Goal: Transaction & Acquisition: Download file/media

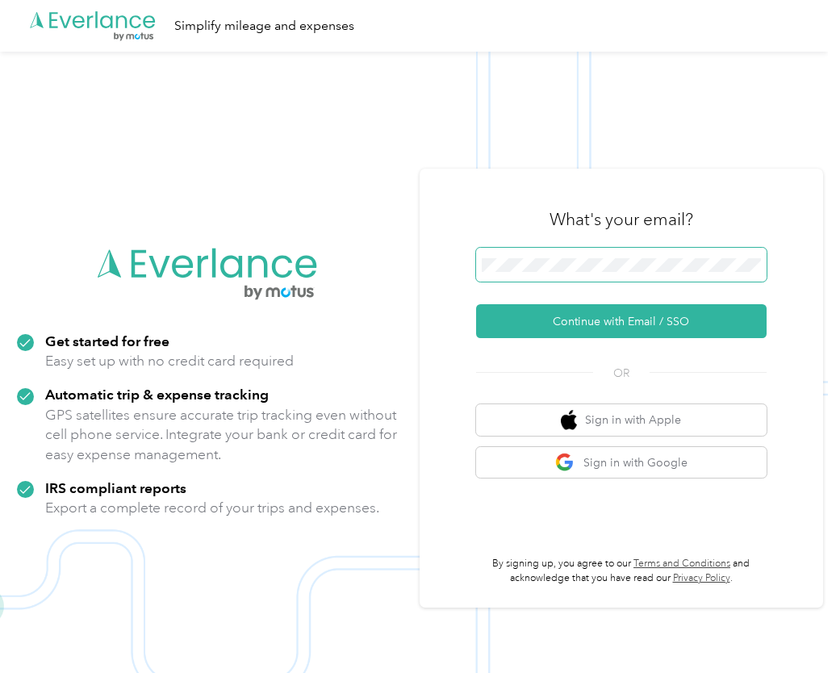
click at [476, 304] on button "Continue with Email / SSO" at bounding box center [621, 321] width 290 height 34
click at [690, 318] on button "Continue with Email / SSO" at bounding box center [621, 321] width 290 height 34
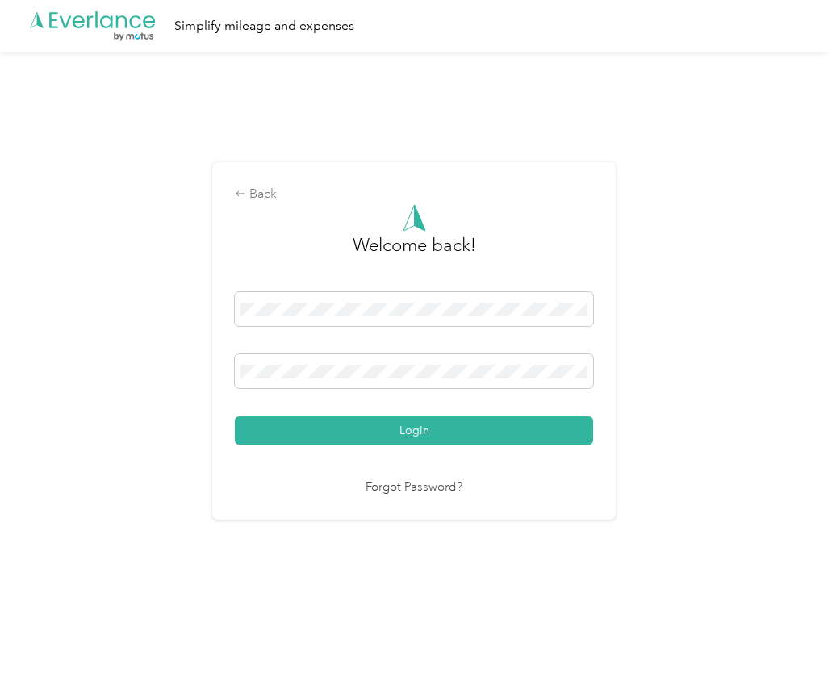
click at [235, 416] on button "Login" at bounding box center [414, 430] width 358 height 28
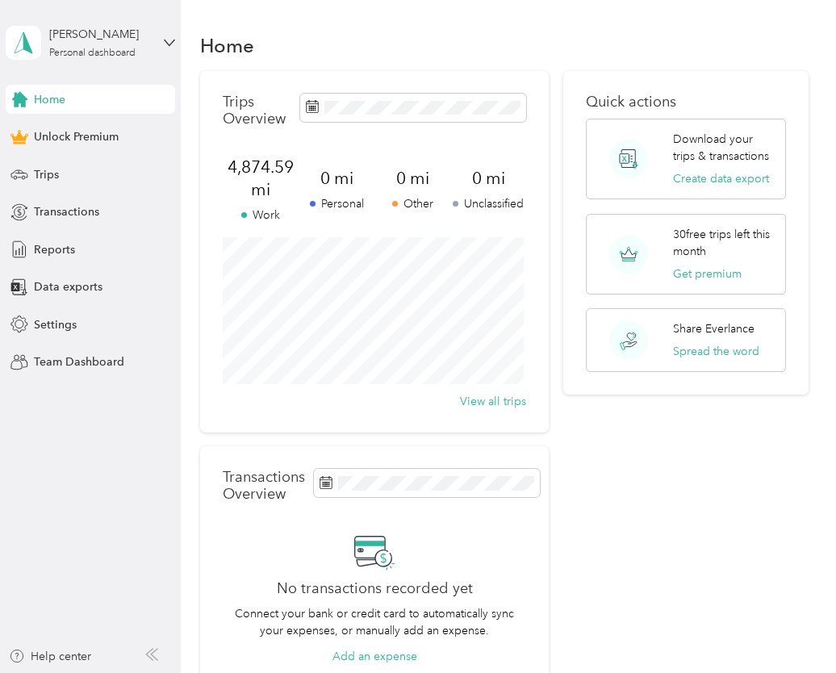
click at [52, 179] on span "Trips" at bounding box center [46, 174] width 25 height 17
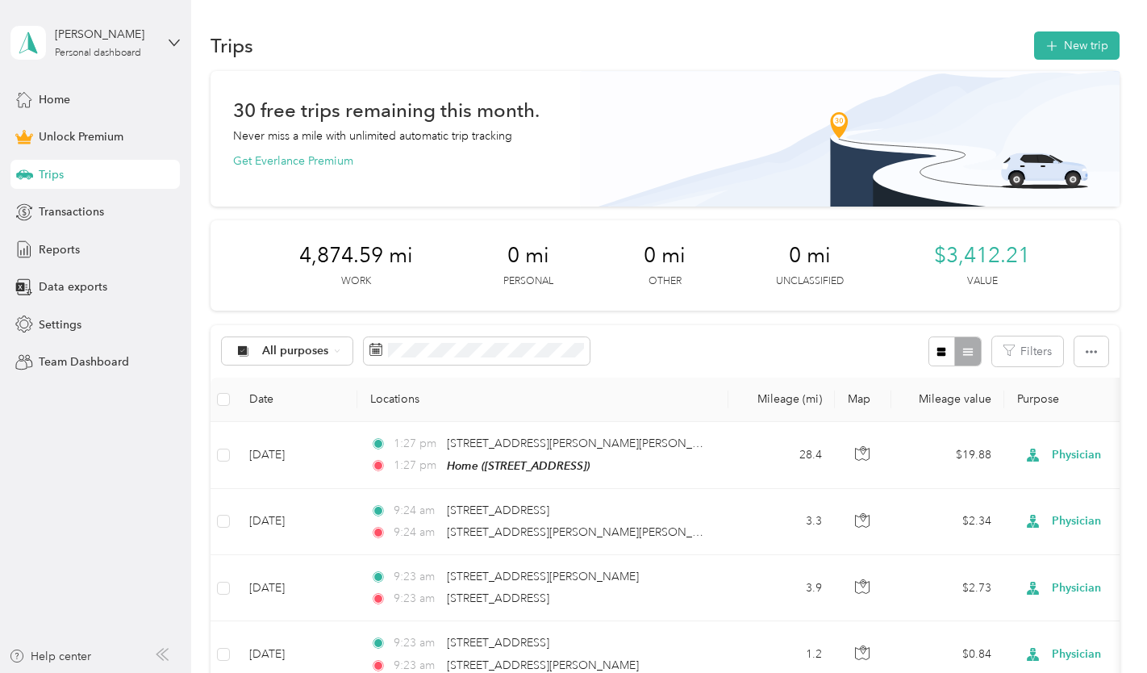
click at [94, 252] on div "Reports" at bounding box center [94, 249] width 169 height 29
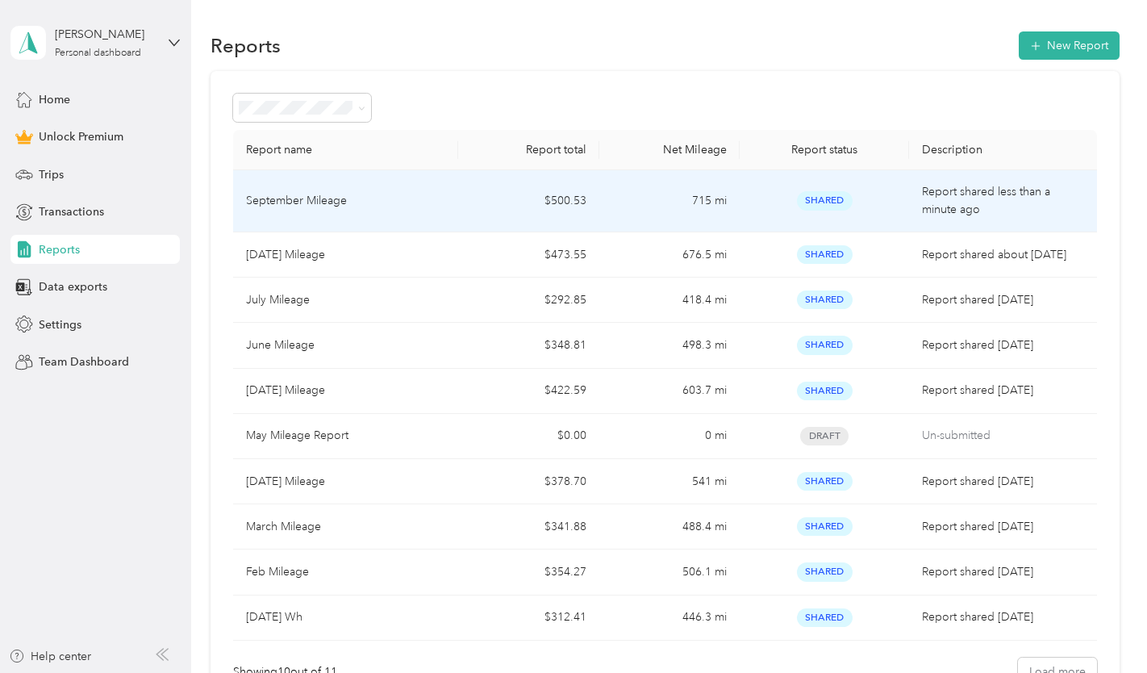
click at [352, 198] on div "September Mileage" at bounding box center [345, 201] width 199 height 18
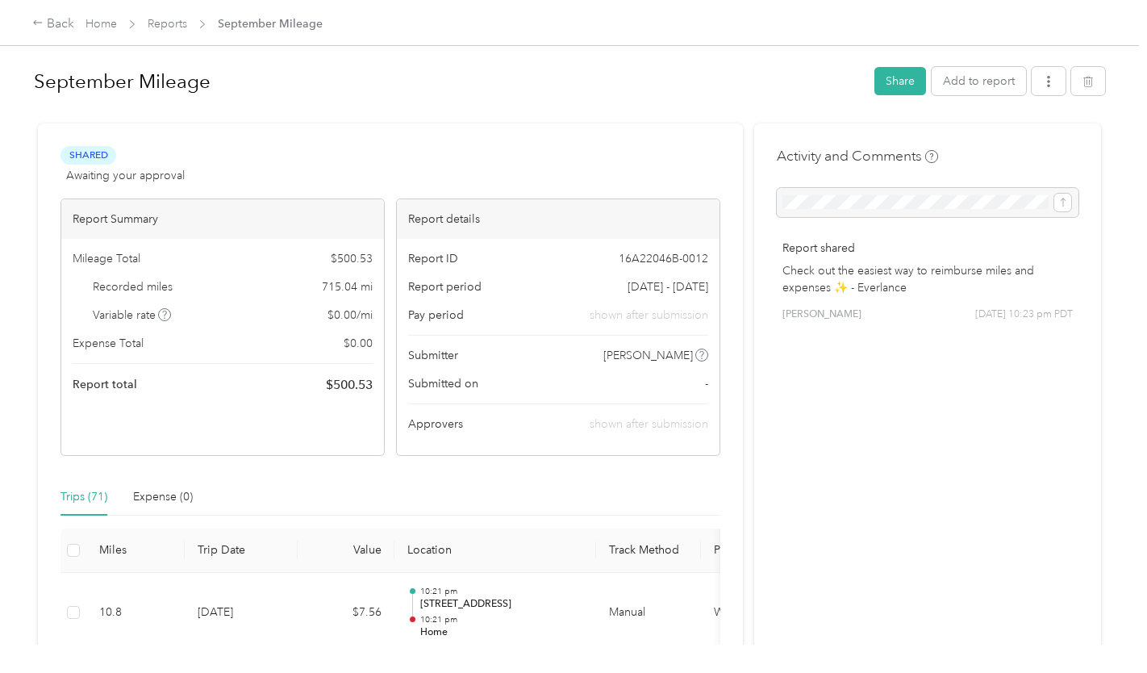
click at [835, 78] on button "Share" at bounding box center [900, 81] width 52 height 28
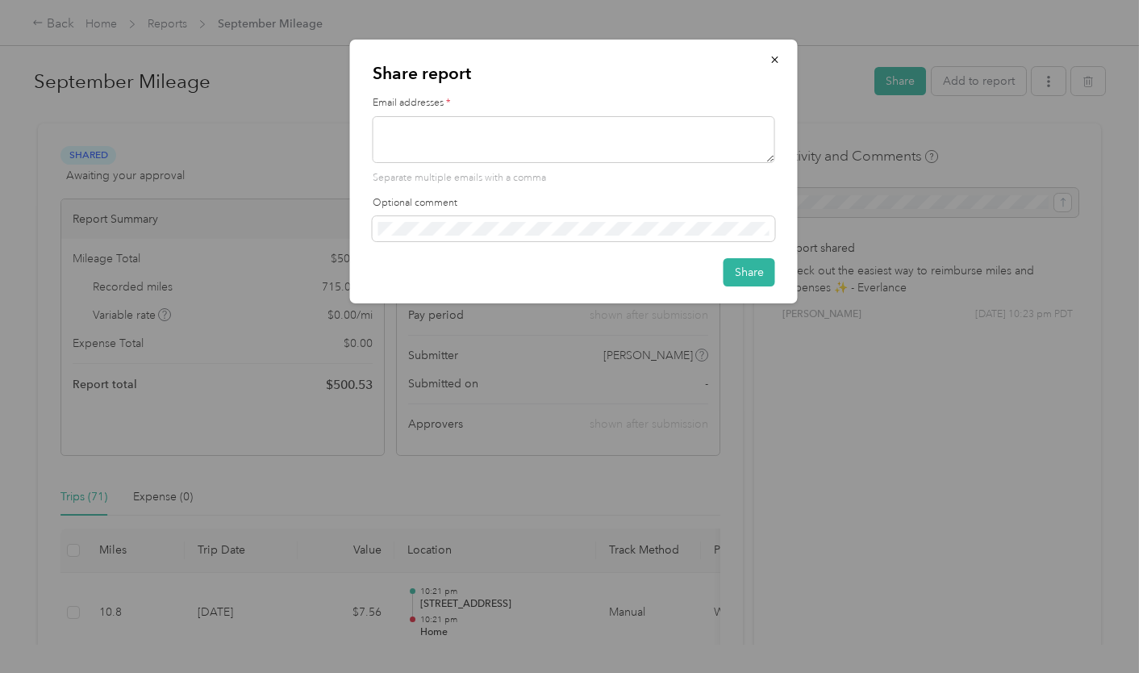
click at [773, 63] on icon "button" at bounding box center [774, 59] width 11 height 11
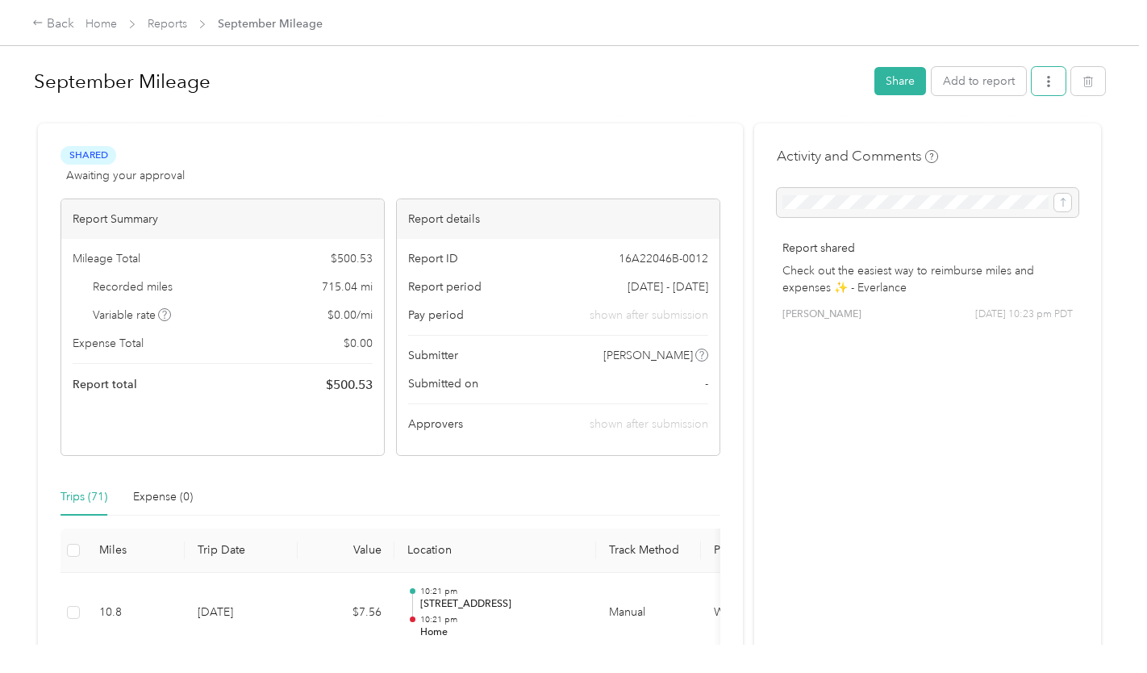
click at [835, 79] on icon "button" at bounding box center [1048, 81] width 11 height 11
click at [835, 132] on span "Download" at bounding box center [998, 139] width 53 height 17
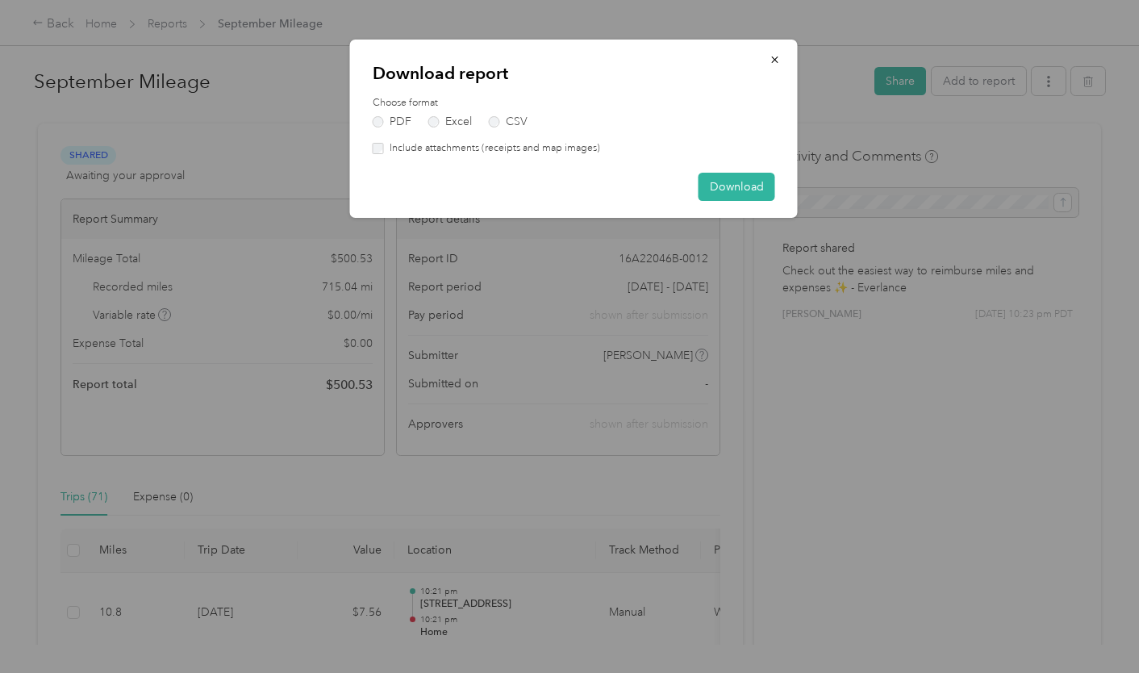
click at [739, 190] on button "Download" at bounding box center [736, 187] width 77 height 28
